Goal: Transaction & Acquisition: Book appointment/travel/reservation

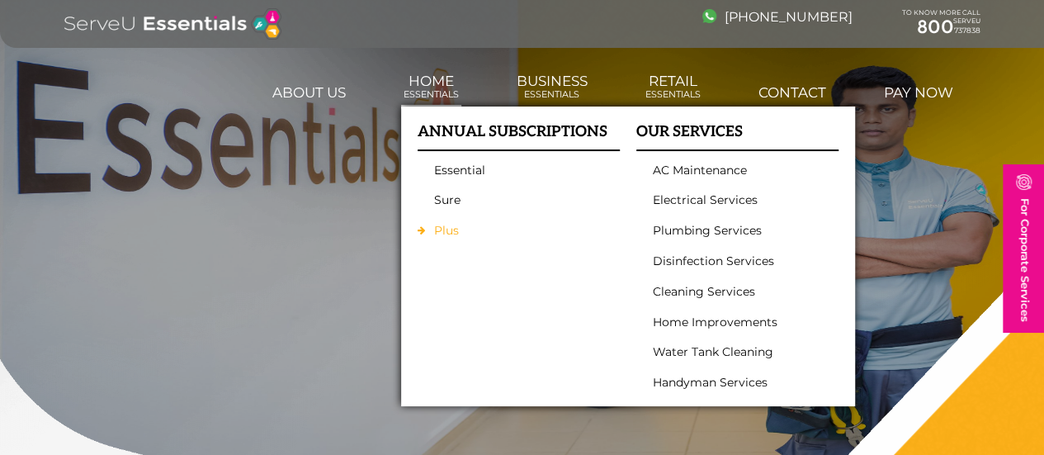
click at [480, 227] on link "Plus" at bounding box center [514, 231] width 161 height 14
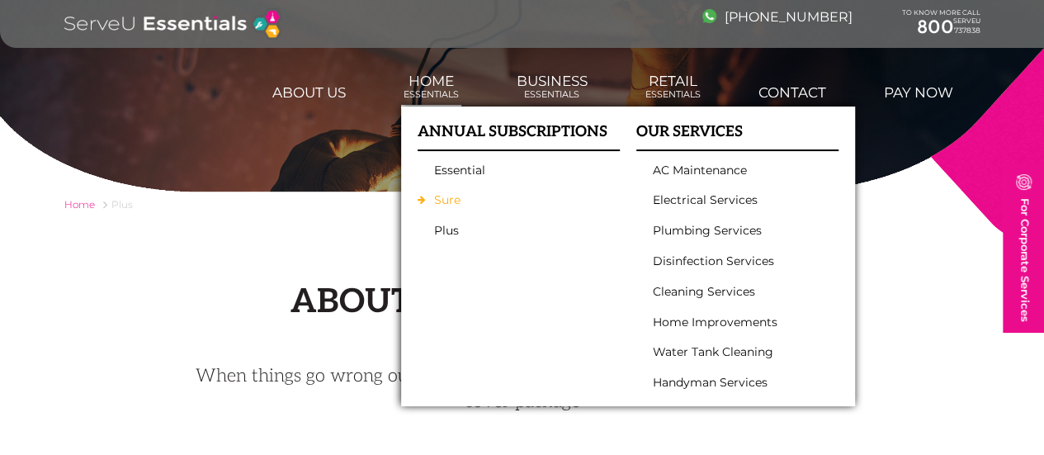
click at [482, 201] on link "Sure" at bounding box center [514, 200] width 161 height 14
click at [489, 174] on link "Essential" at bounding box center [514, 170] width 161 height 14
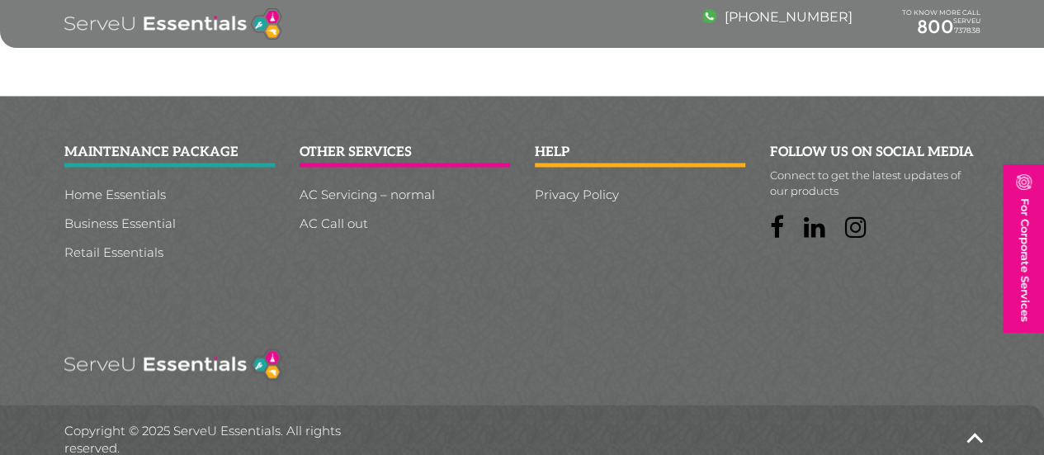
scroll to position [1471, 0]
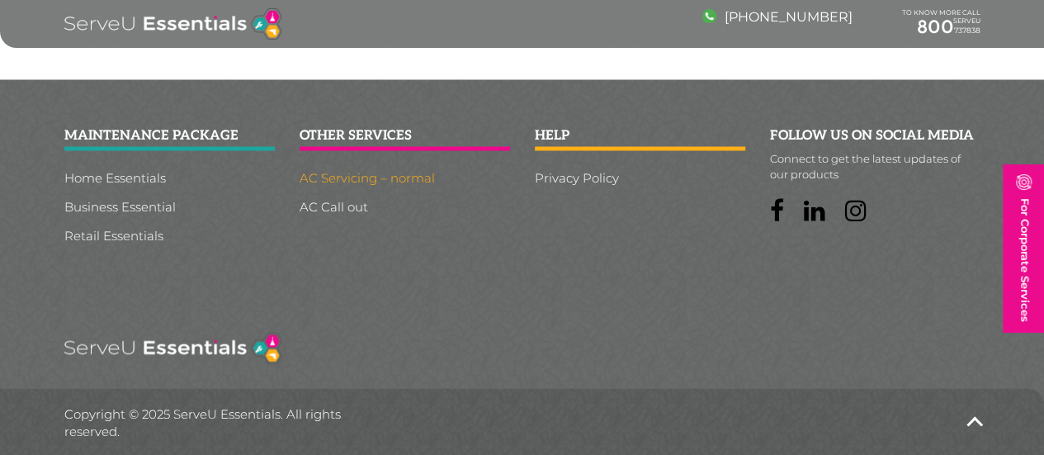
click at [360, 174] on link "AC Servicing – normal" at bounding box center [405, 177] width 210 height 12
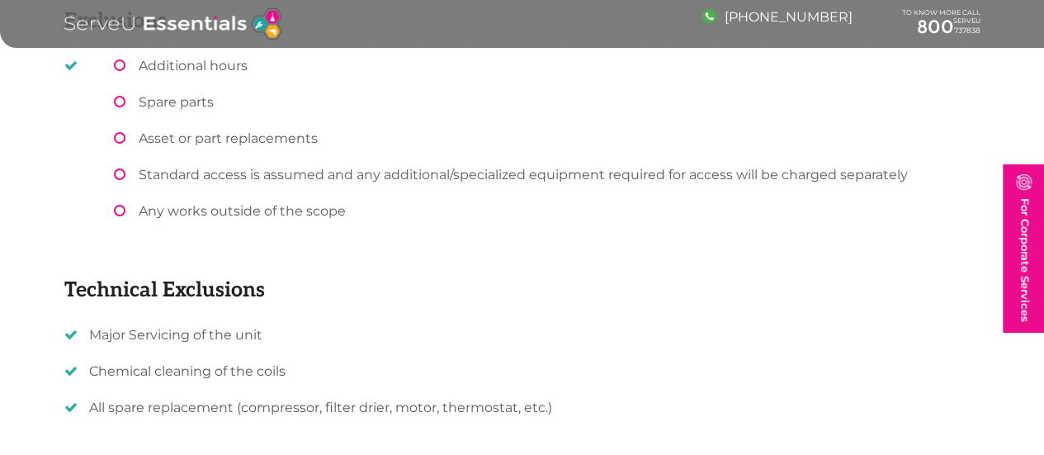
scroll to position [1098, 0]
drag, startPoint x: 255, startPoint y: 373, endPoint x: 53, endPoint y: 363, distance: 202.5
click at [64, 363] on li "Chemical cleaning of the coils" at bounding box center [522, 370] width 916 height 16
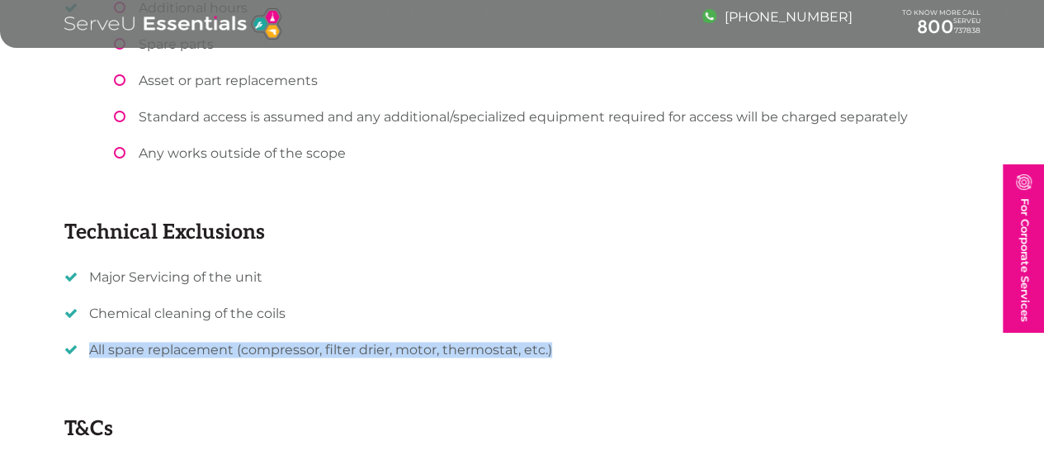
drag, startPoint x: 525, startPoint y: 349, endPoint x: 45, endPoint y: 349, distance: 479.6
click at [64, 349] on li "All spare replacement (compressor, filter drier, motor, thermostat, etc.)" at bounding box center [522, 350] width 916 height 16
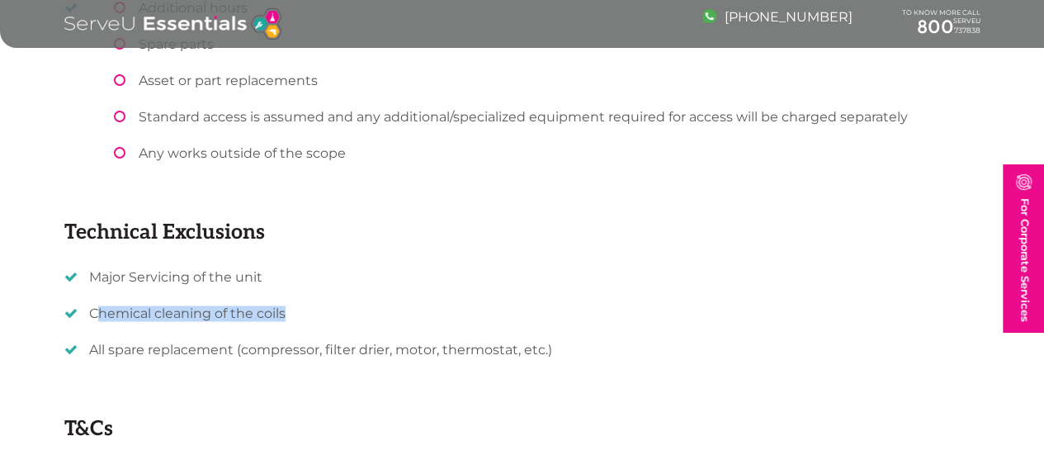
drag, startPoint x: 57, startPoint y: 314, endPoint x: 288, endPoint y: 318, distance: 231.1
click at [288, 318] on li "Chemical cleaning of the coils" at bounding box center [522, 313] width 916 height 16
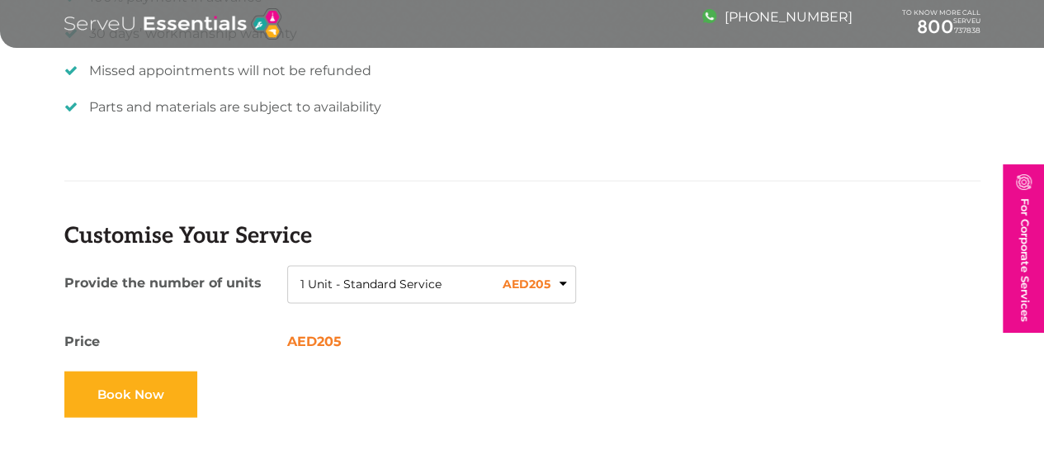
scroll to position [1629, 0]
click at [530, 280] on button "1 Unit - Standard Service AED 205" at bounding box center [431, 285] width 289 height 38
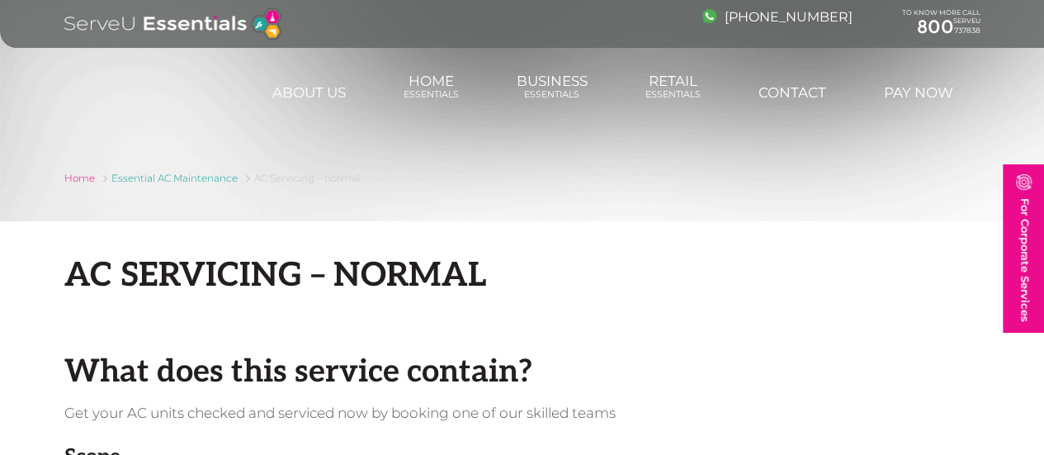
scroll to position [0, 0]
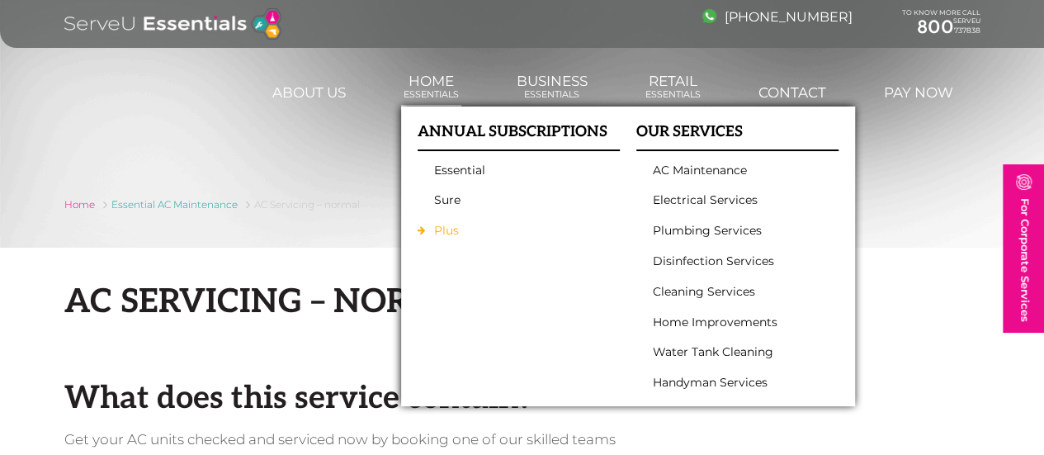
click at [476, 227] on link "Plus" at bounding box center [514, 231] width 161 height 14
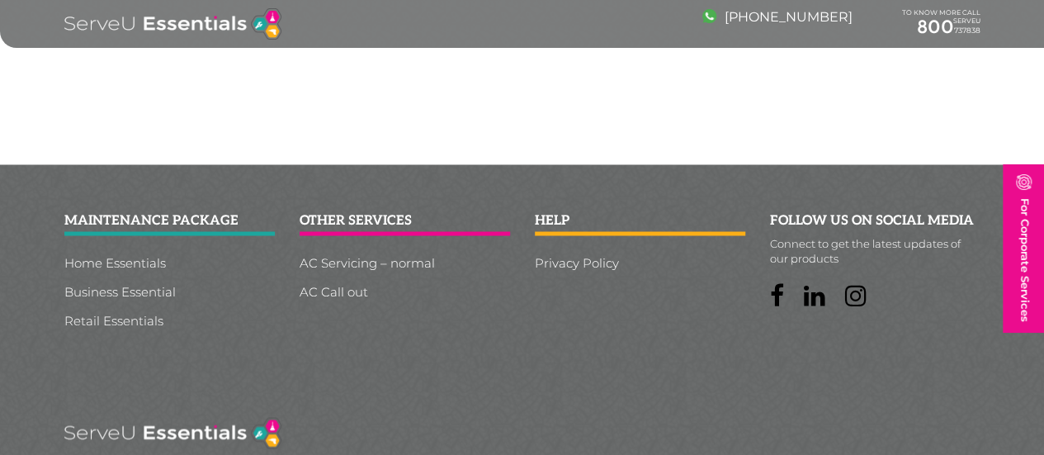
scroll to position [1496, 0]
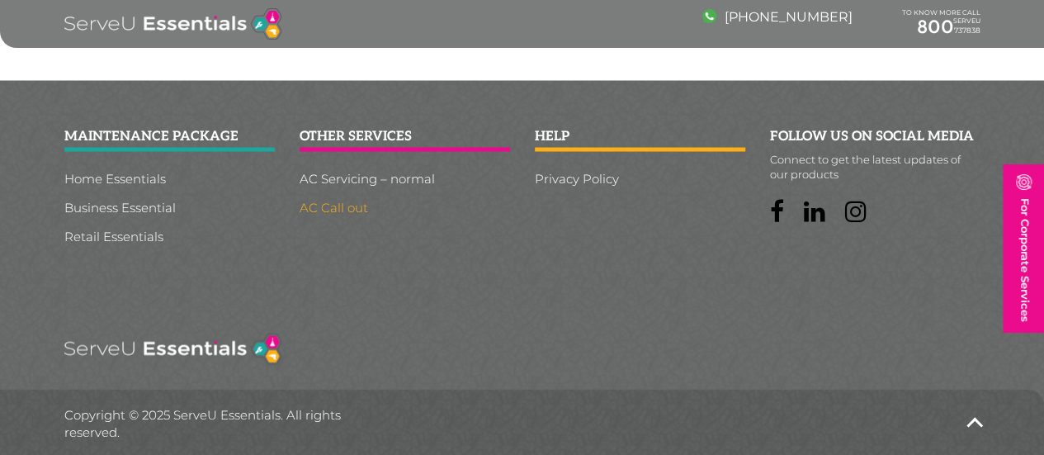
click at [326, 208] on link "AC Call out" at bounding box center [405, 207] width 210 height 12
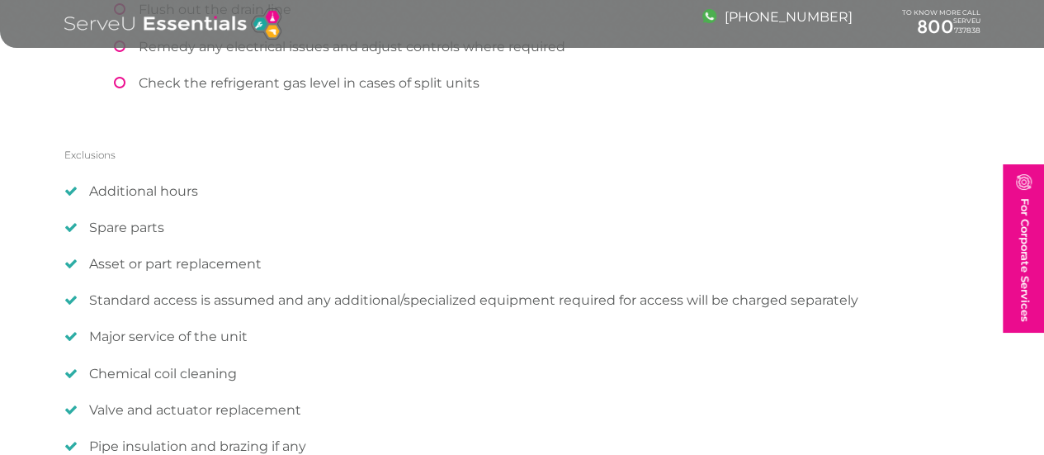
scroll to position [611, 0]
click at [186, 373] on li "Chemical coil cleaning" at bounding box center [522, 371] width 916 height 16
click at [211, 404] on li "Valve and actuator replacement" at bounding box center [522, 407] width 916 height 16
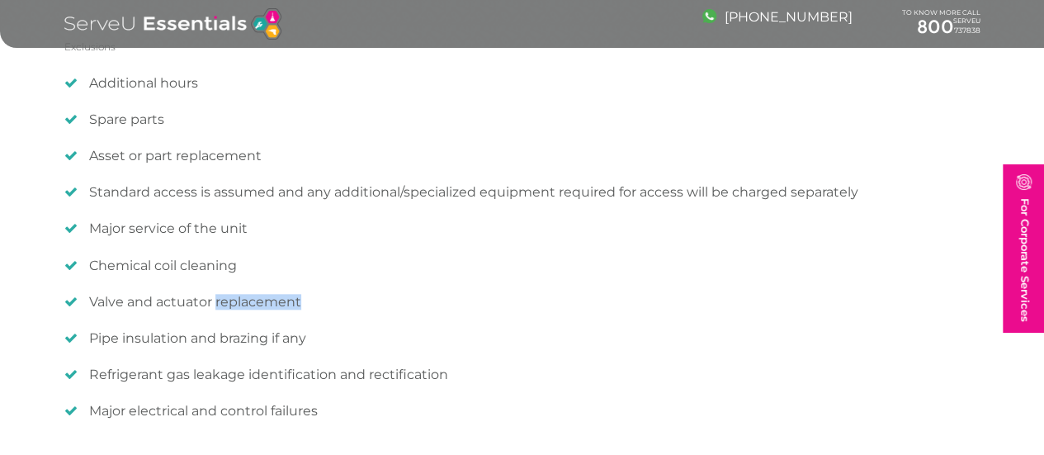
scroll to position [719, 0]
click at [103, 338] on li "Pipe insulation and brazing if any" at bounding box center [522, 336] width 916 height 16
drag, startPoint x: 85, startPoint y: 333, endPoint x: 148, endPoint y: 337, distance: 62.8
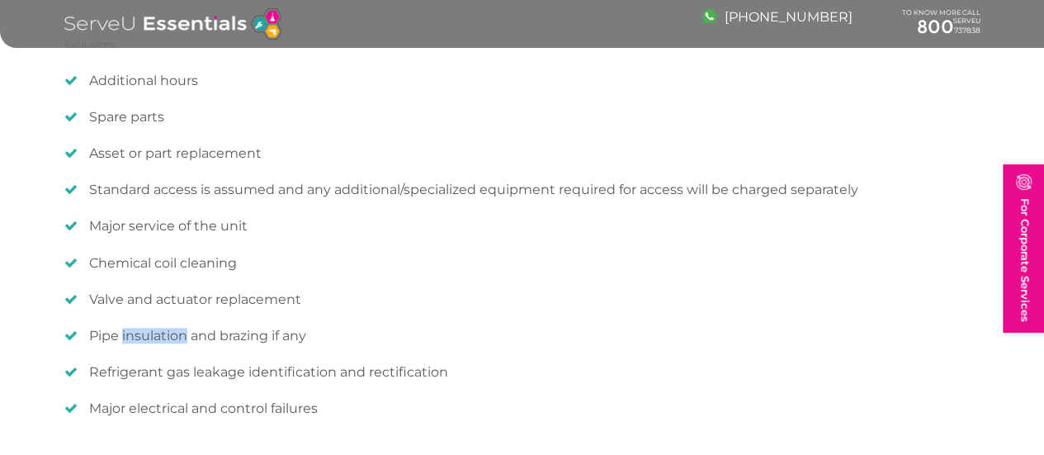
click at [148, 337] on li "Pipe insulation and brazing if any" at bounding box center [522, 336] width 916 height 16
click at [201, 328] on li "Pipe insulation and brazing if any" at bounding box center [522, 336] width 916 height 16
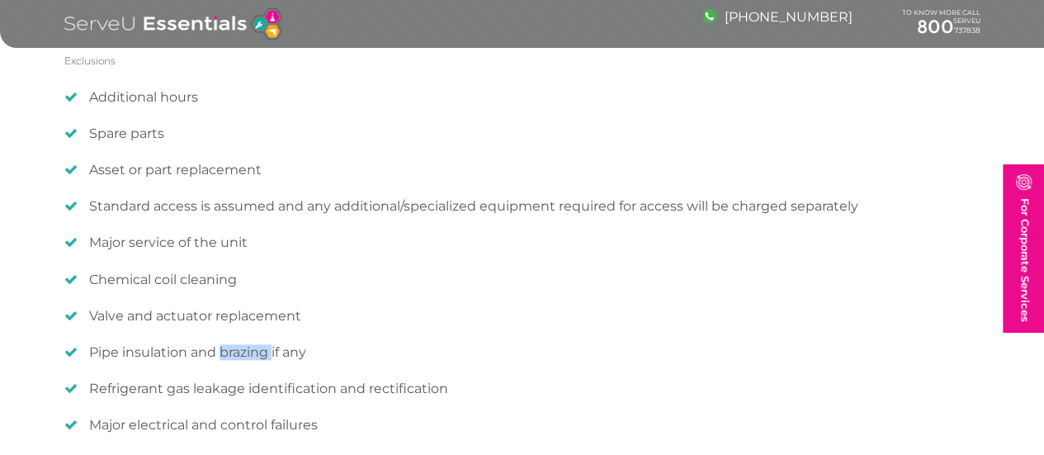
scroll to position [707, 0]
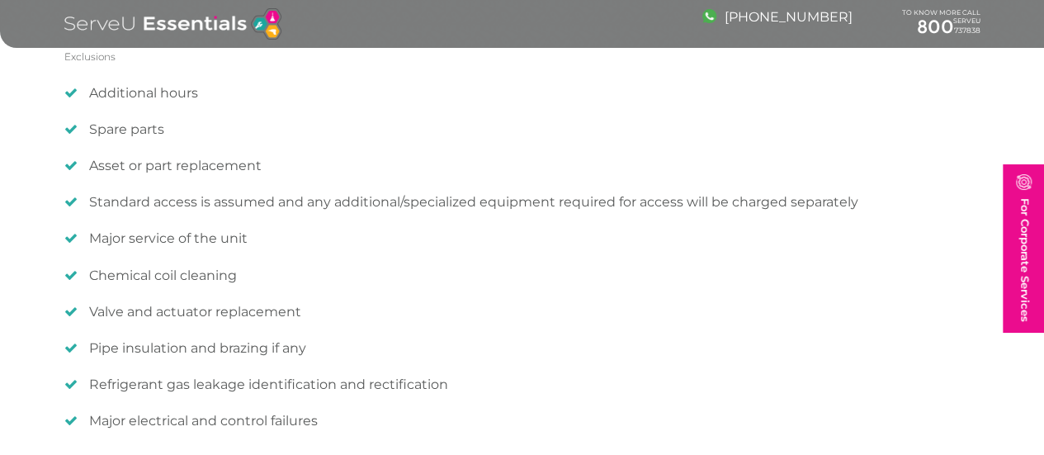
click at [175, 272] on li "Chemical coil cleaning" at bounding box center [522, 275] width 916 height 16
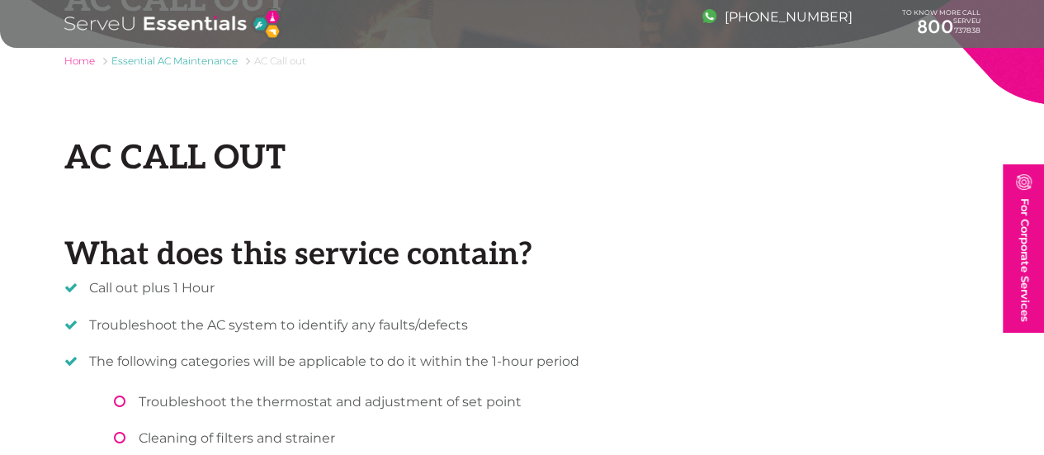
scroll to position [149, 0]
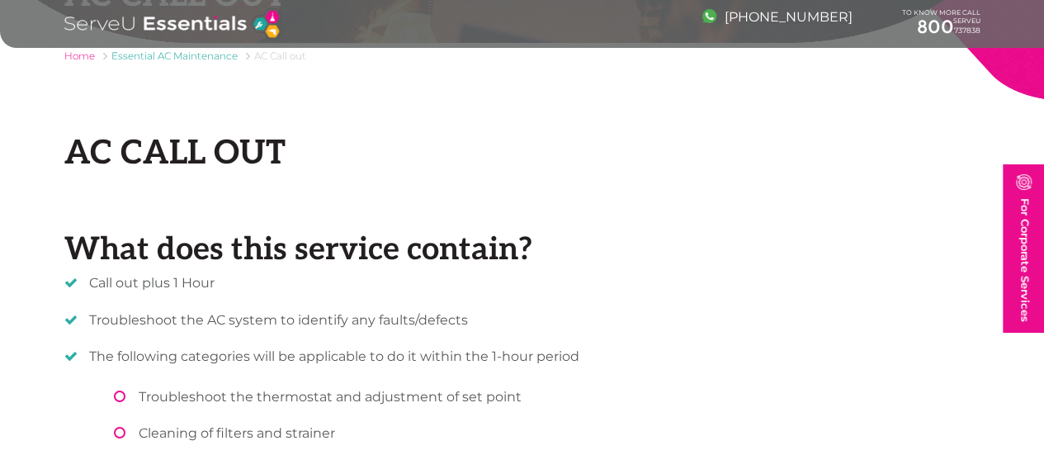
click at [161, 283] on li "Call out plus 1 Hour" at bounding box center [522, 283] width 916 height 16
click at [187, 315] on li "Troubleshoot the AC system to identify any faults/defects" at bounding box center [522, 320] width 916 height 16
click at [213, 323] on li "Troubleshoot the AC system to identify any faults/defects" at bounding box center [522, 320] width 916 height 16
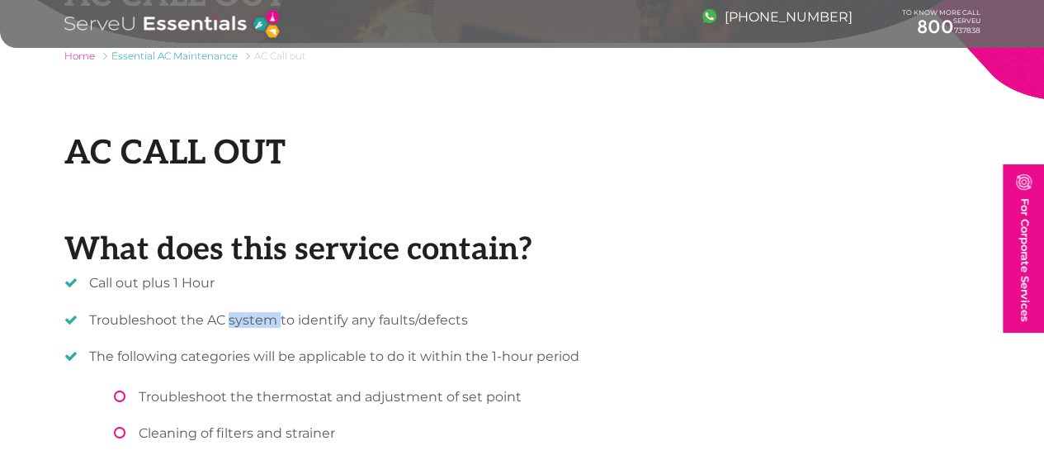
click at [213, 323] on li "Troubleshoot the AC system to identify any faults/defects" at bounding box center [522, 320] width 916 height 16
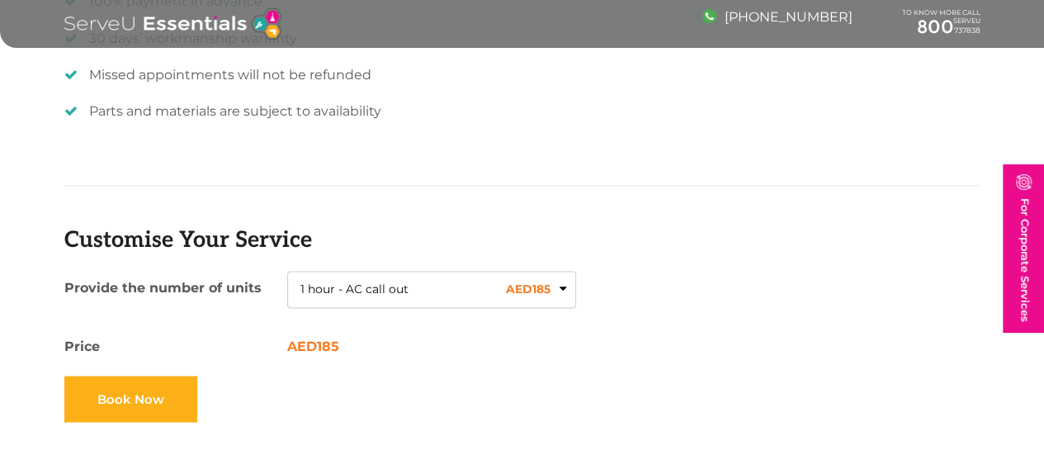
scroll to position [1236, 0]
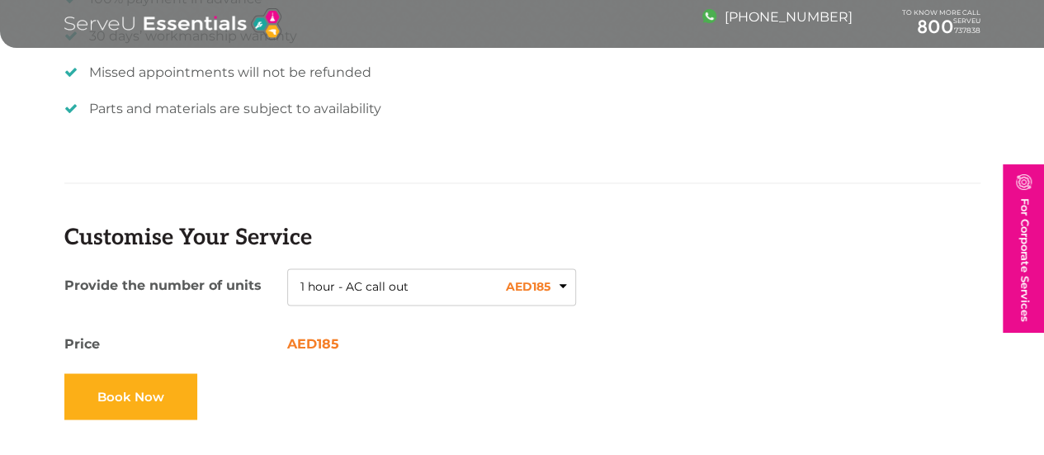
click at [513, 297] on button "1 hour - AC call out AED 185" at bounding box center [431, 287] width 289 height 38
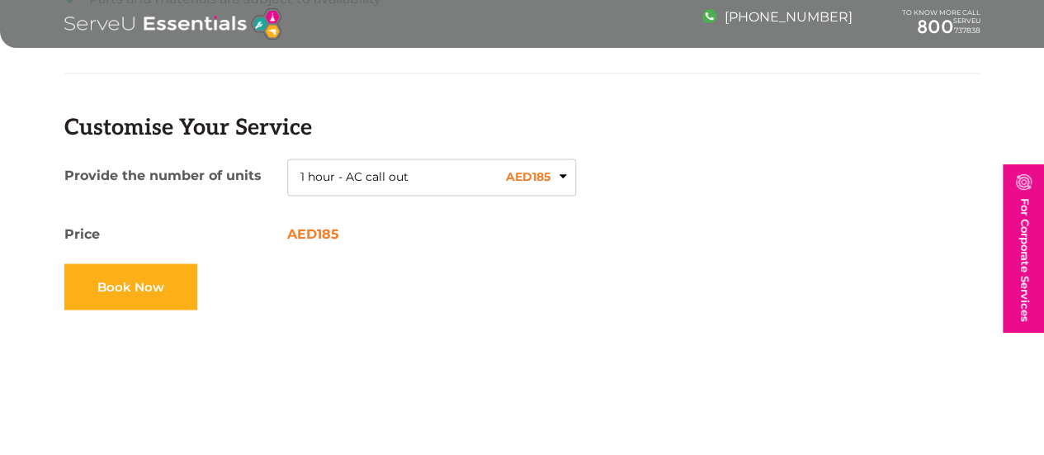
scroll to position [1347, 0]
click at [522, 172] on button "1 hour - AC call out AED 185" at bounding box center [431, 177] width 289 height 38
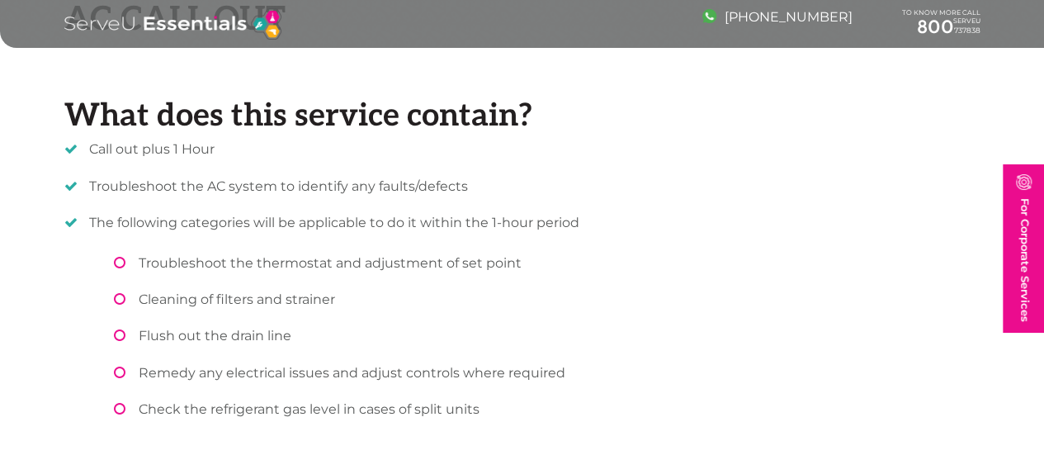
scroll to position [0, 0]
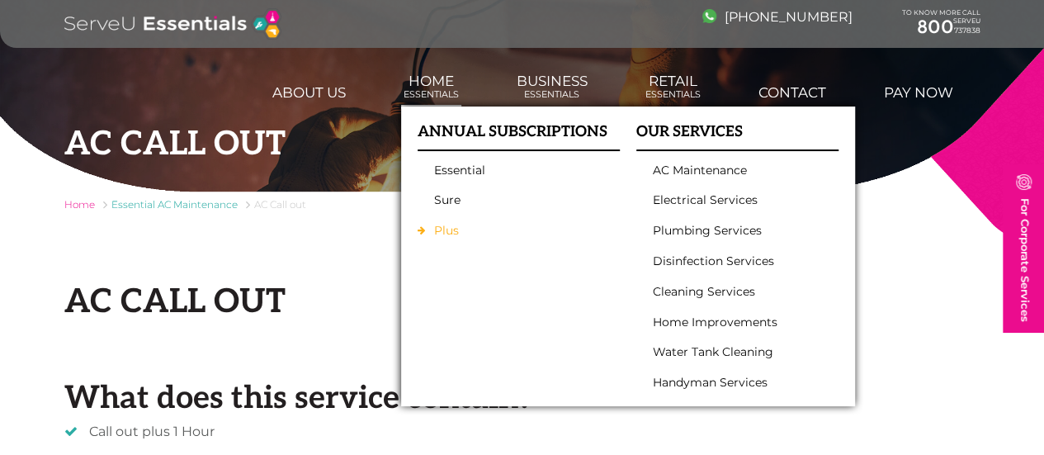
click at [484, 234] on link "Plus" at bounding box center [514, 231] width 161 height 14
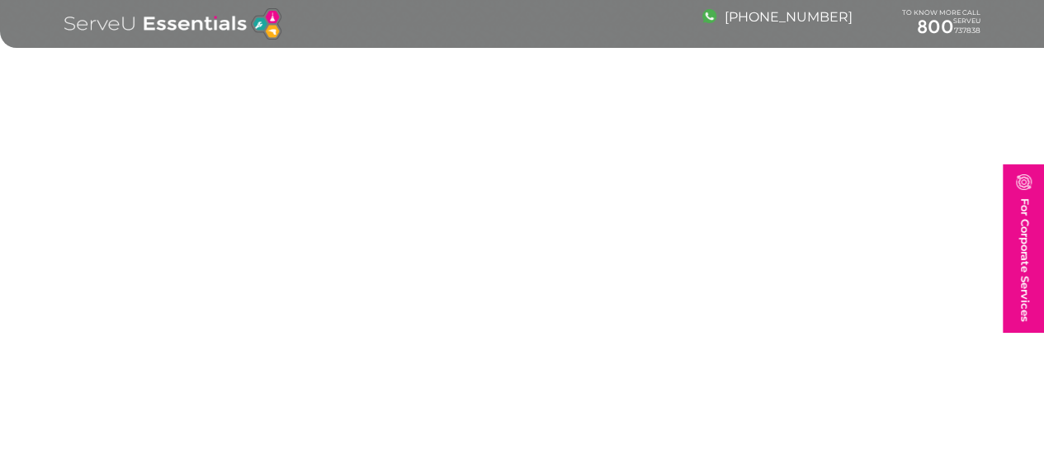
scroll to position [1496, 0]
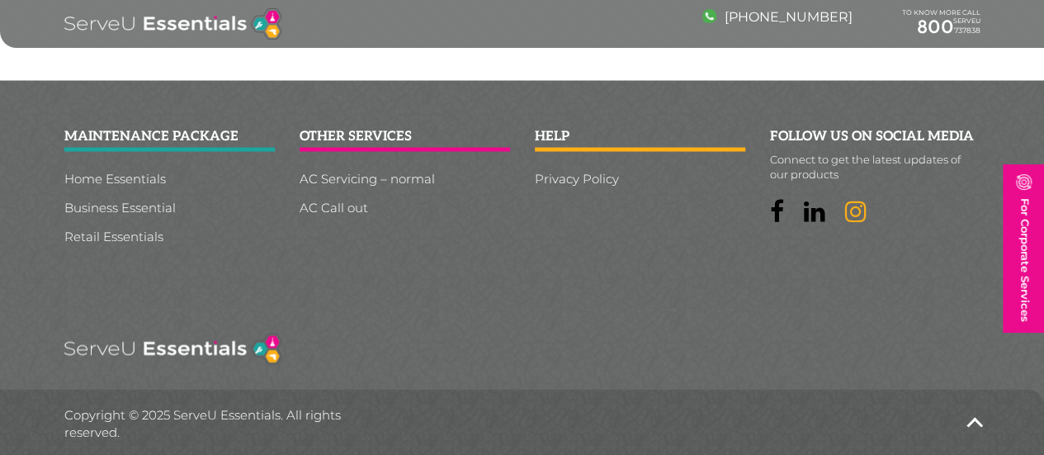
click at [867, 217] on icon at bounding box center [855, 210] width 21 height 25
